Goal: Obtain resource: Download file/media

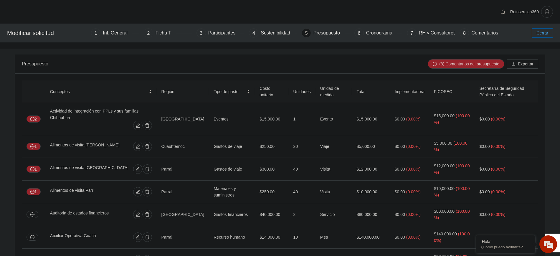
click at [537, 30] on span "Cerrar" at bounding box center [543, 33] width 12 height 6
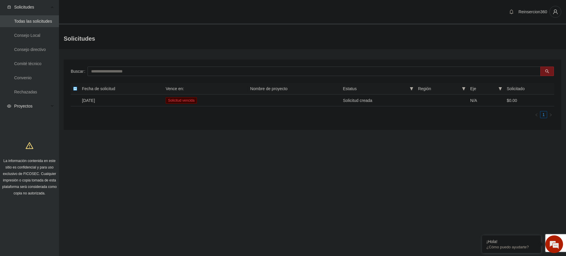
click at [42, 106] on span "Proyectos" at bounding box center [31, 106] width 35 height 12
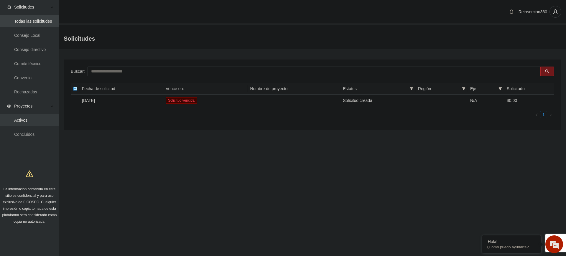
click at [22, 119] on link "Activos" at bounding box center [20, 120] width 13 height 5
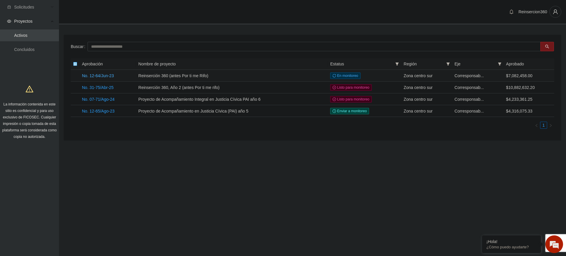
click at [96, 77] on link "No. 12-64/Jun-23" at bounding box center [98, 75] width 32 height 5
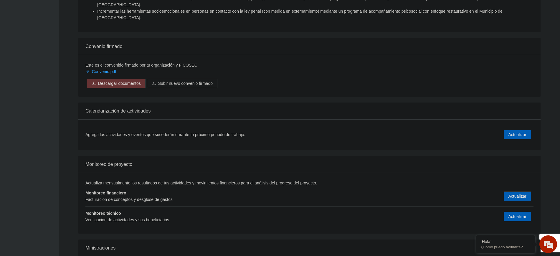
scroll to position [545, 0]
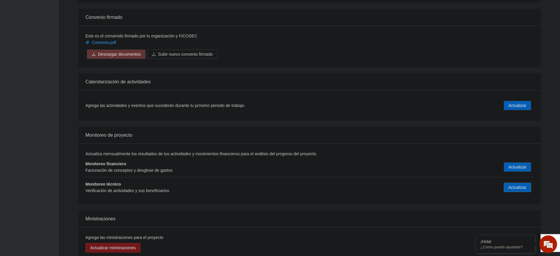
click at [505, 183] on button "Actualizar" at bounding box center [517, 187] width 27 height 9
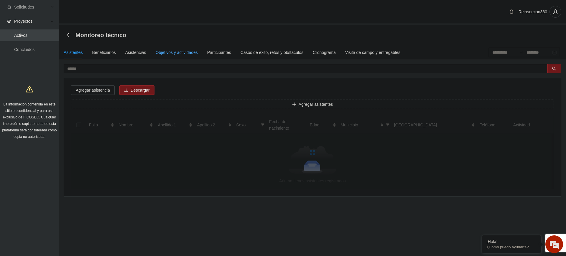
click at [171, 52] on div "Objetivos y actividades" at bounding box center [177, 52] width 42 height 6
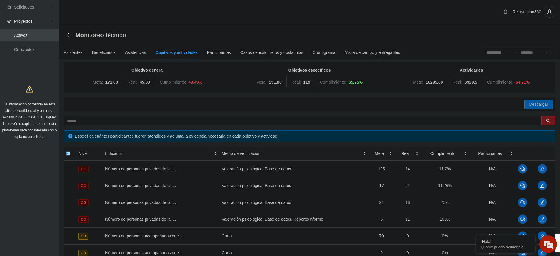
click at [538, 102] on span "Descargar" at bounding box center [538, 104] width 19 height 6
click at [74, 53] on div "Asistentes" at bounding box center [73, 52] width 19 height 6
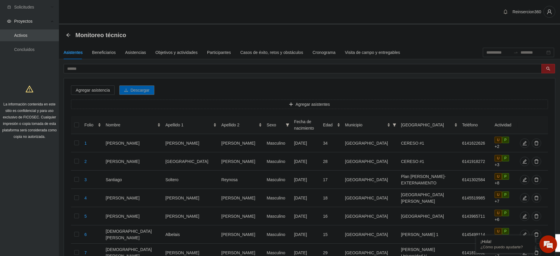
click at [147, 89] on span "Descargar" at bounding box center [140, 90] width 19 height 6
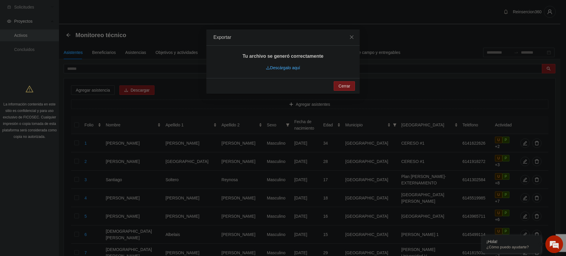
click at [291, 69] on link "Descárgalo aquí" at bounding box center [283, 67] width 34 height 5
click at [338, 85] on button "Cerrar" at bounding box center [344, 85] width 21 height 9
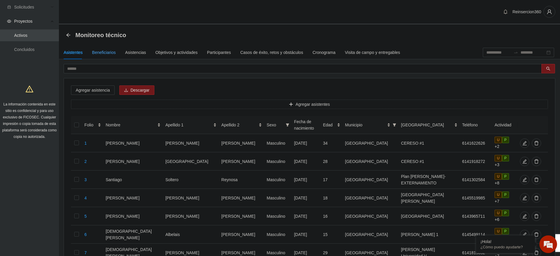
click at [106, 51] on div "Beneficiarios" at bounding box center [104, 52] width 24 height 6
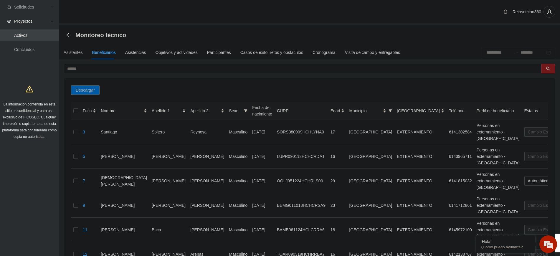
click at [90, 90] on span "Descargar" at bounding box center [85, 90] width 19 height 6
click at [66, 33] on div "Monitoreo técnico" at bounding box center [309, 34] width 501 height 21
click at [66, 33] on icon "arrow-left" at bounding box center [68, 35] width 5 height 5
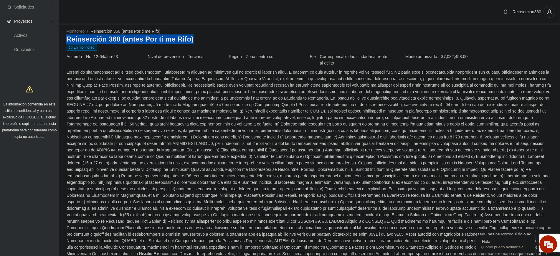
drag, startPoint x: 189, startPoint y: 37, endPoint x: 65, endPoint y: 39, distance: 124.0
click at [65, 39] on div "Monitoreo / Reinserción 360 (antes Por ti me Rifo) / Reinserción 360 (antes Por…" at bounding box center [309, 165] width 501 height 275
copy h3 "Reinserción 360 (antes Por ti me Rifo)"
